Goal: Book appointment/travel/reservation

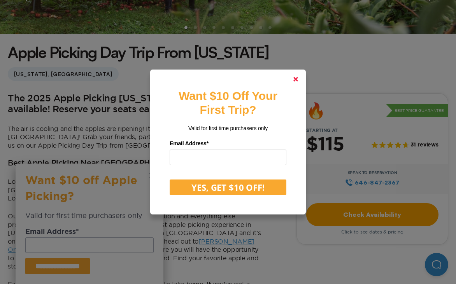
click at [297, 81] on polygon at bounding box center [295, 79] width 5 height 5
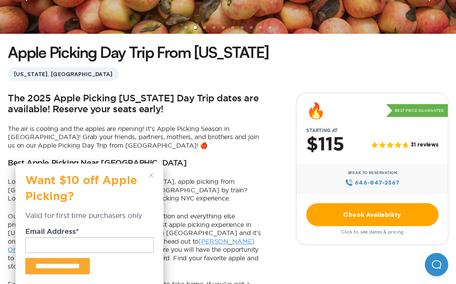
click at [151, 175] on polygon at bounding box center [151, 175] width 4 height 4
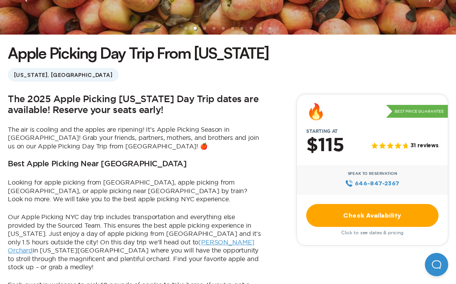
scroll to position [175, 0]
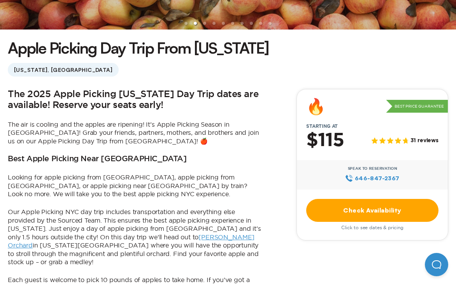
click at [246, 194] on p "Looking for apple picking from [GEOGRAPHIC_DATA], apple picking from [GEOGRAPHI…" at bounding box center [135, 185] width 254 height 25
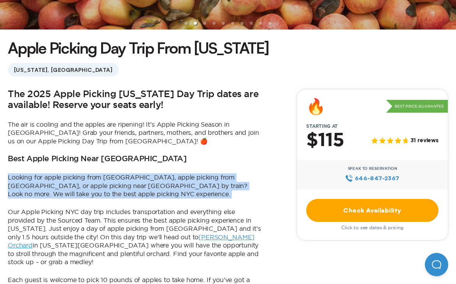
click at [246, 194] on p "Looking for apple picking from [GEOGRAPHIC_DATA], apple picking from [GEOGRAPHI…" at bounding box center [135, 185] width 254 height 25
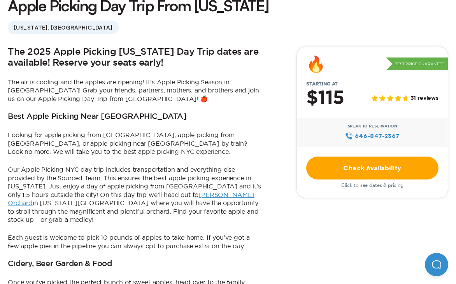
scroll to position [219, 0]
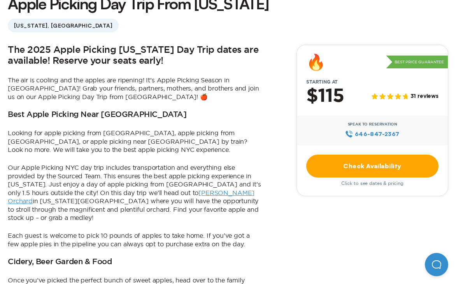
click at [329, 172] on link "Check Availability" at bounding box center [372, 166] width 132 height 23
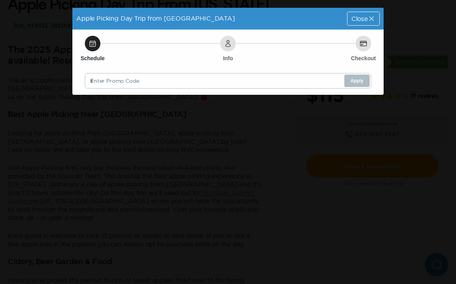
scroll to position [0, 0]
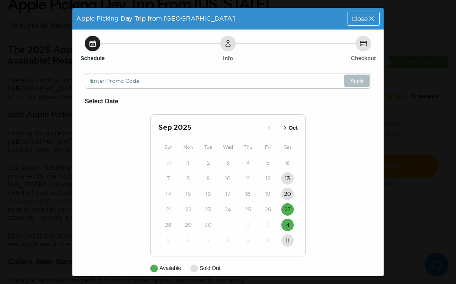
click at [294, 131] on p "Oct" at bounding box center [293, 128] width 9 height 8
click at [369, 14] on div "Close" at bounding box center [363, 18] width 32 height 13
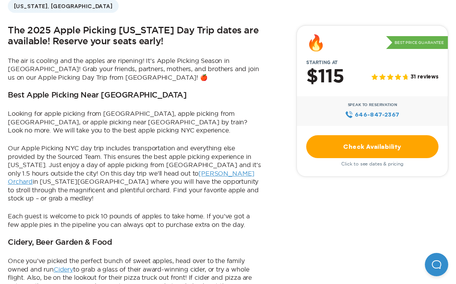
scroll to position [239, 0]
